Goal: Find specific page/section: Find specific page/section

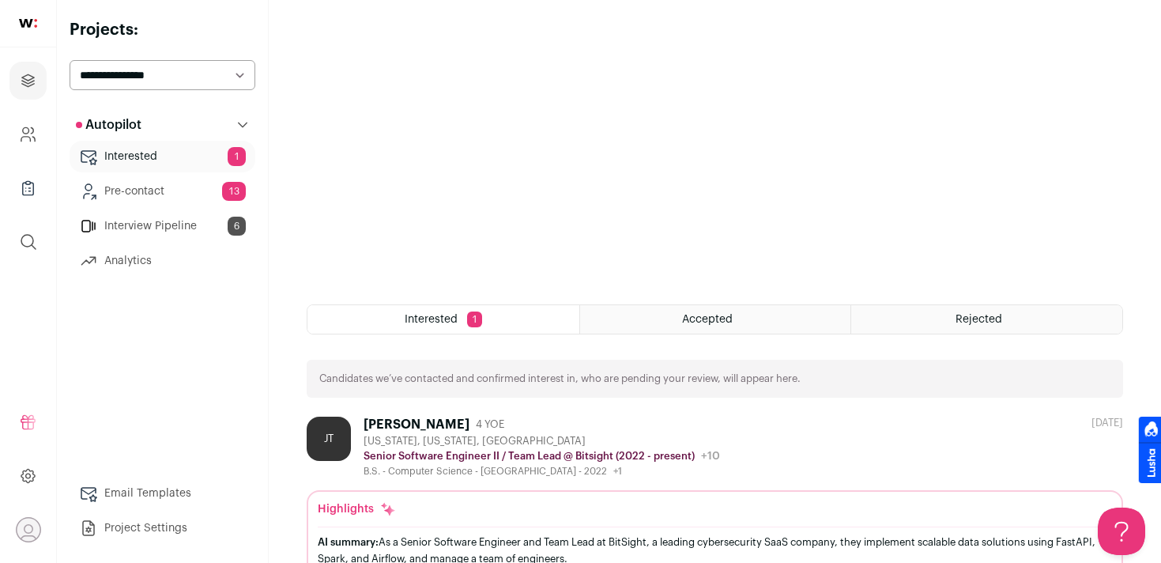
scroll to position [325, 0]
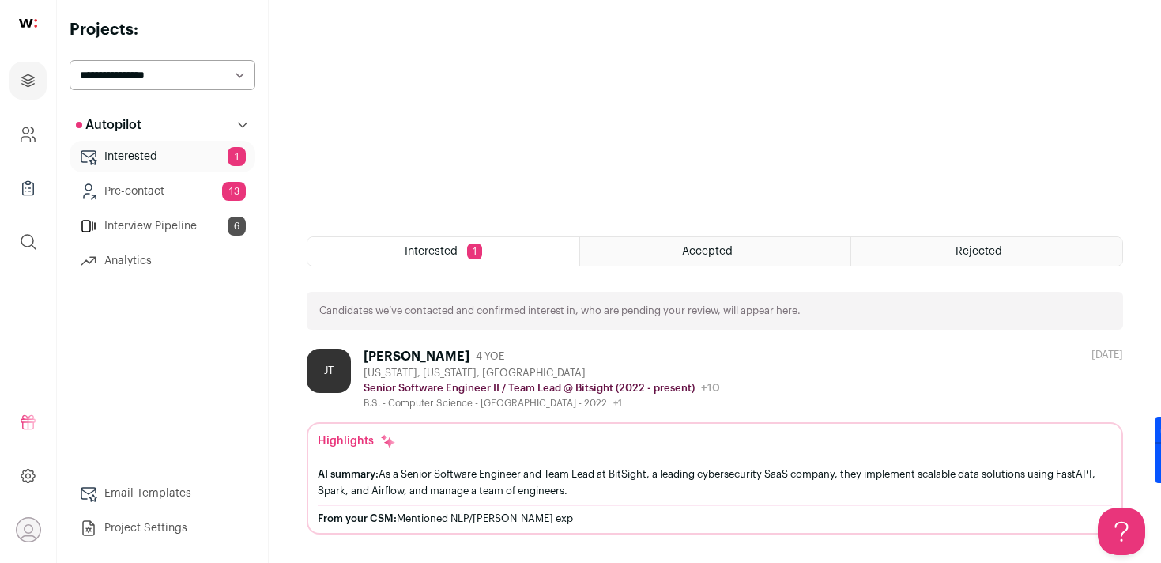
click at [192, 160] on link "Interested 1" at bounding box center [163, 157] width 186 height 32
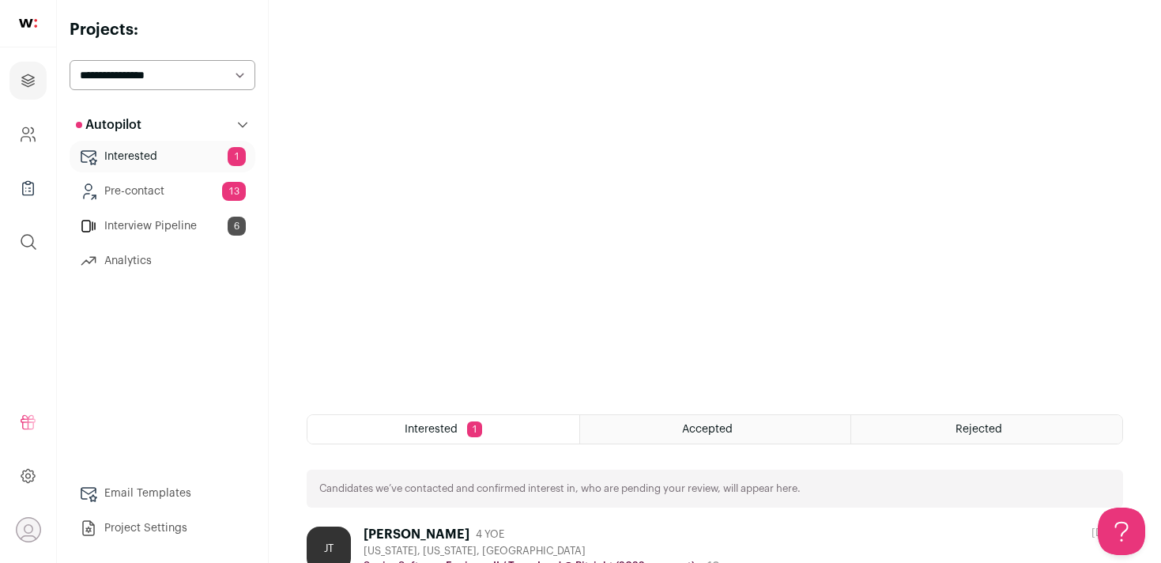
scroll to position [325, 0]
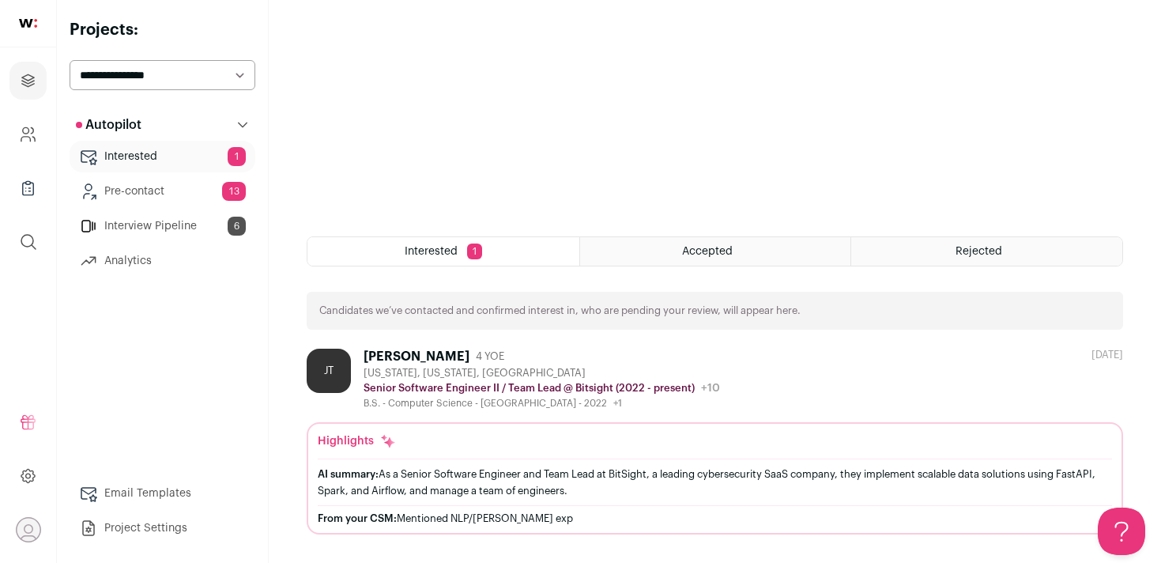
click at [188, 184] on link "Pre-contact 13" at bounding box center [163, 191] width 186 height 32
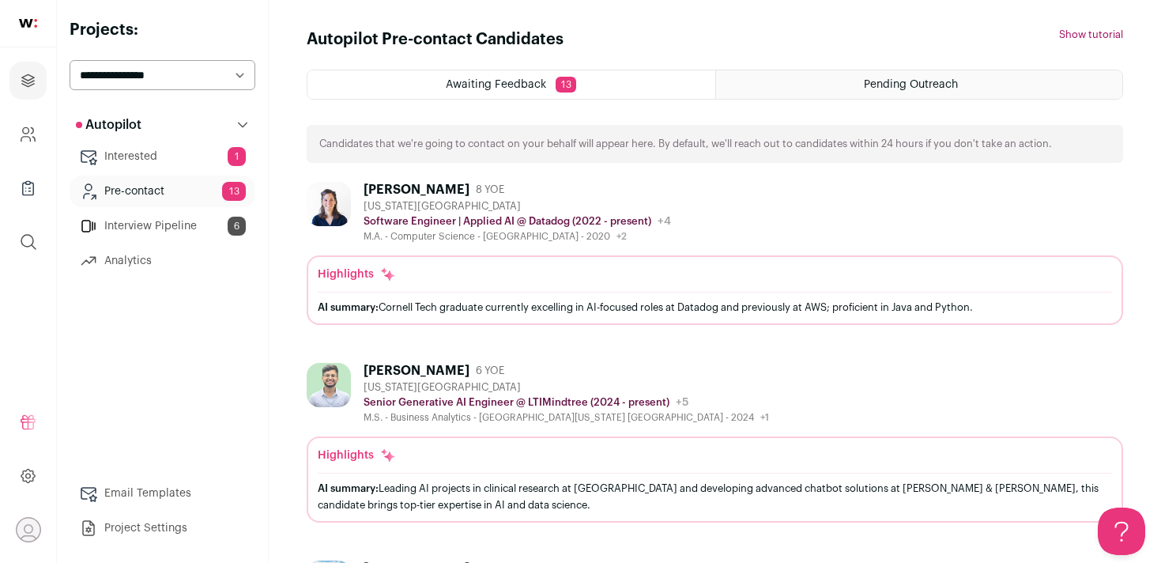
click at [401, 190] on div "[PERSON_NAME]" at bounding box center [416, 190] width 106 height 16
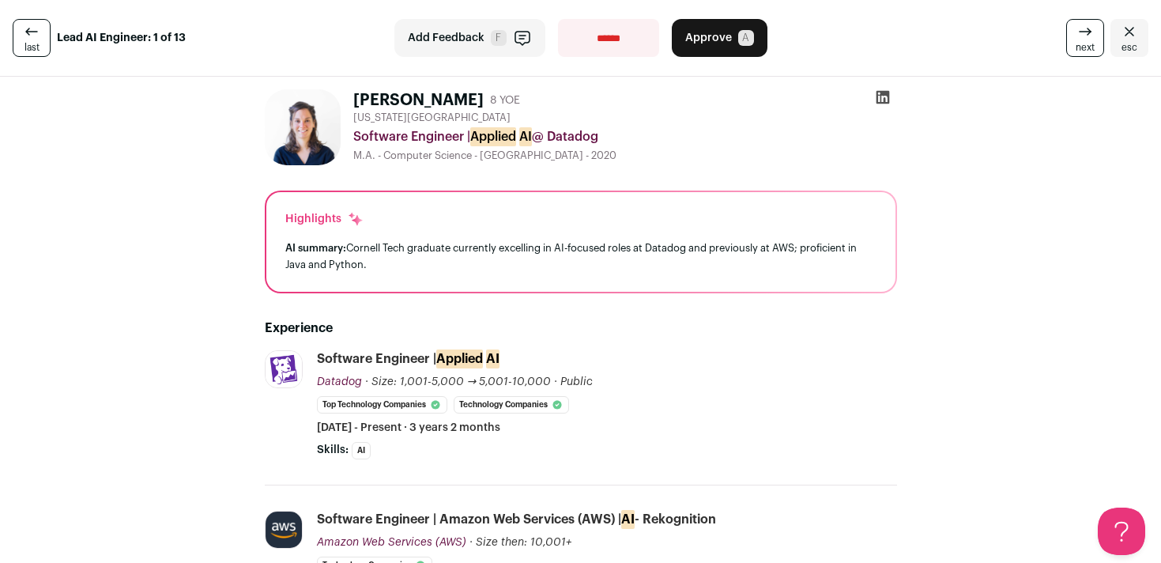
click at [892, 96] on div at bounding box center [882, 100] width 28 height 22
click at [885, 96] on icon at bounding box center [883, 97] width 16 height 16
